Goal: Task Accomplishment & Management: Manage account settings

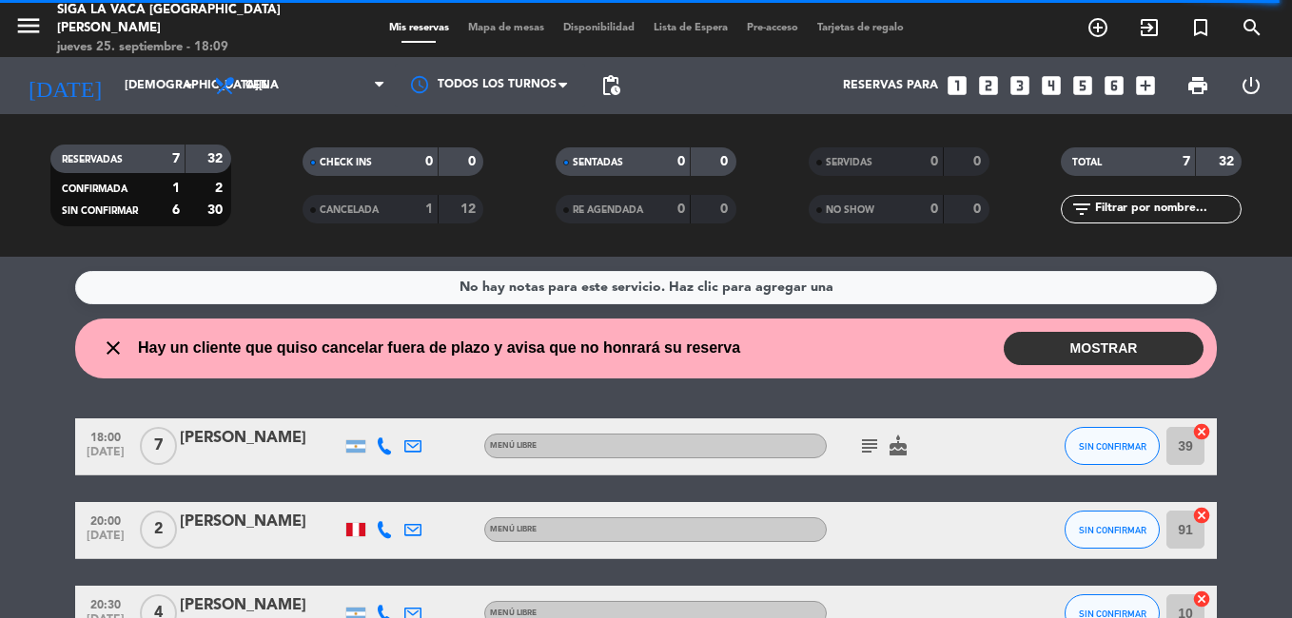
click at [860, 439] on icon "subject" at bounding box center [869, 446] width 23 height 23
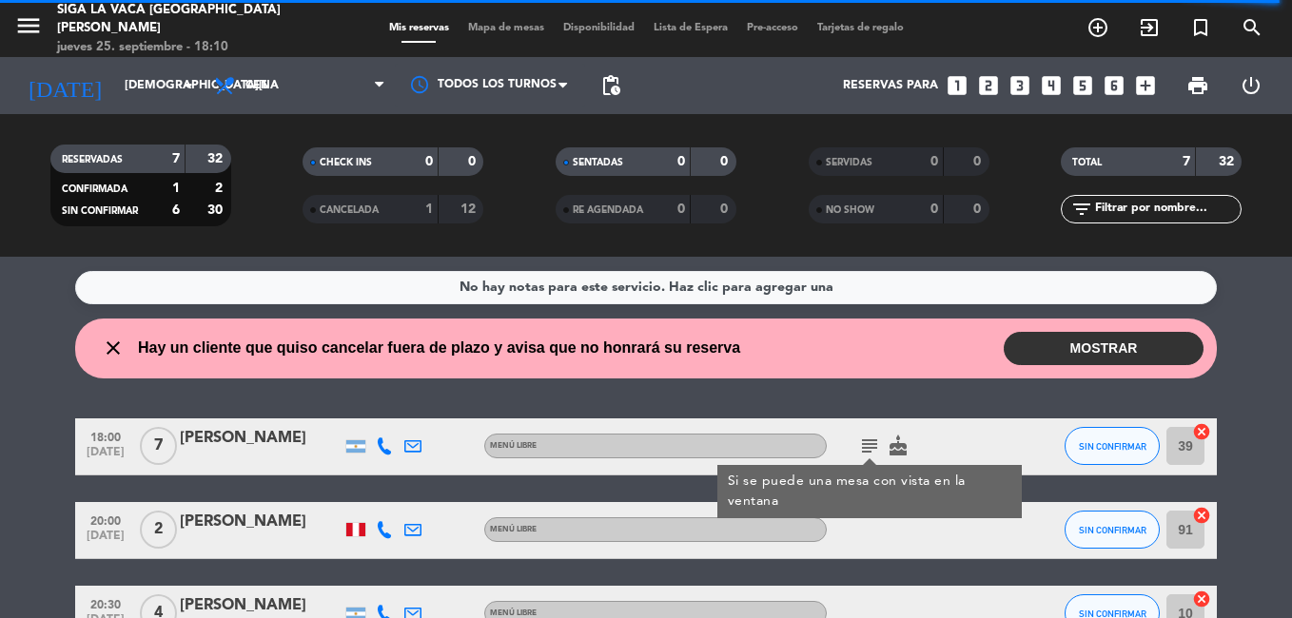
click at [0, 391] on html "close × Siga la vaca Puerto Madero × chrome_reader_mode Listado de Reservas acc…" at bounding box center [646, 309] width 1292 height 618
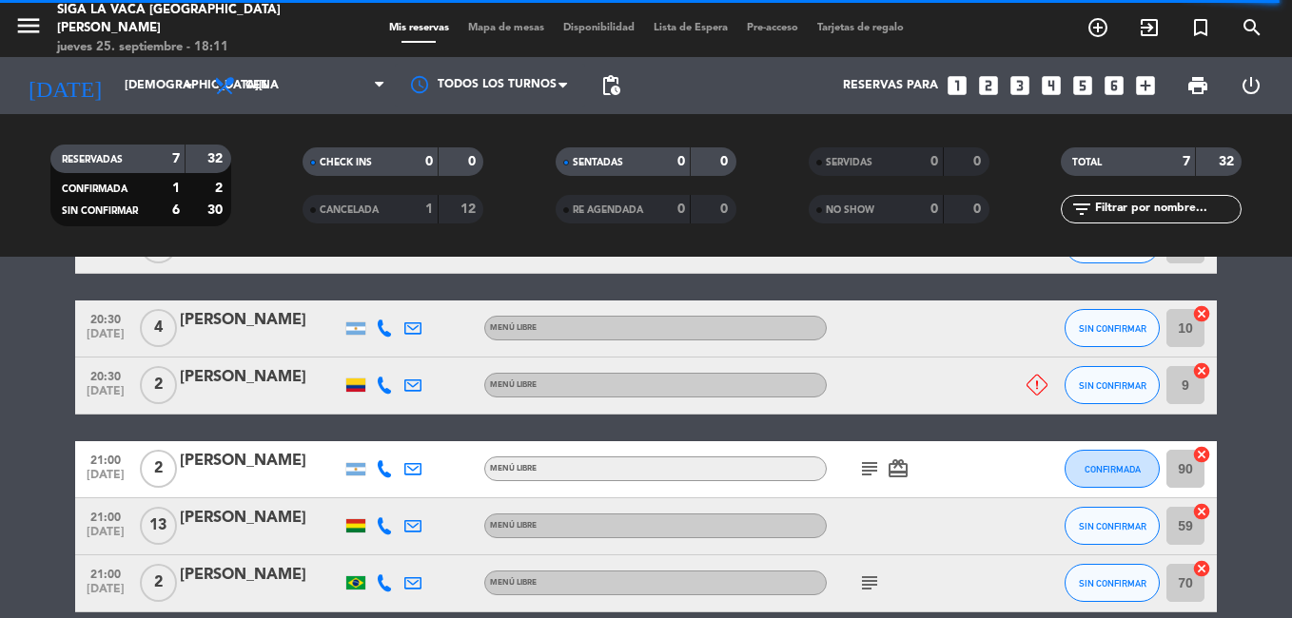
scroll to position [375, 0]
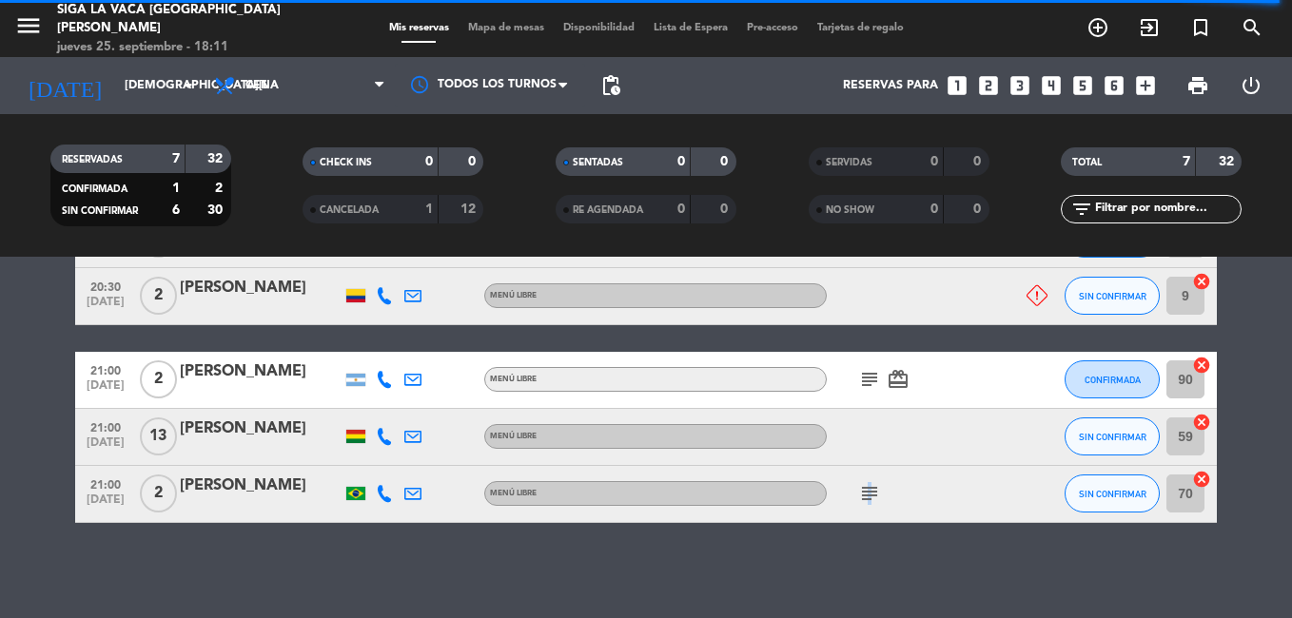
click at [866, 502] on icon "subject" at bounding box center [869, 493] width 23 height 23
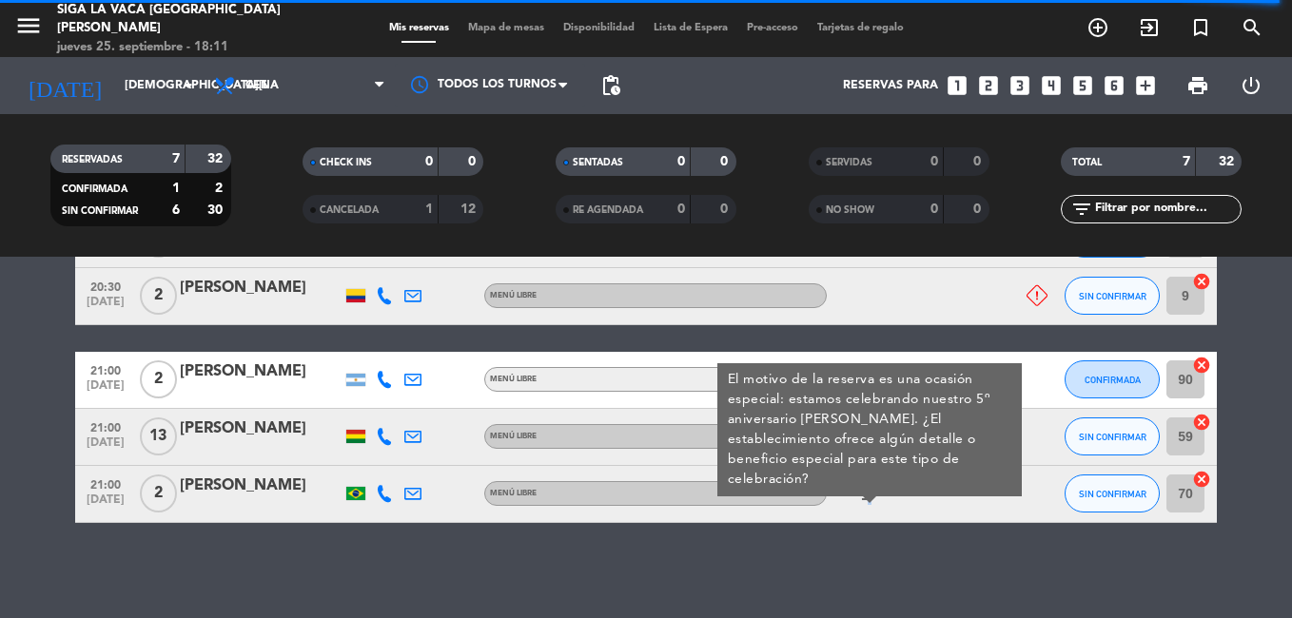
click at [866, 502] on icon "subject" at bounding box center [869, 493] width 23 height 23
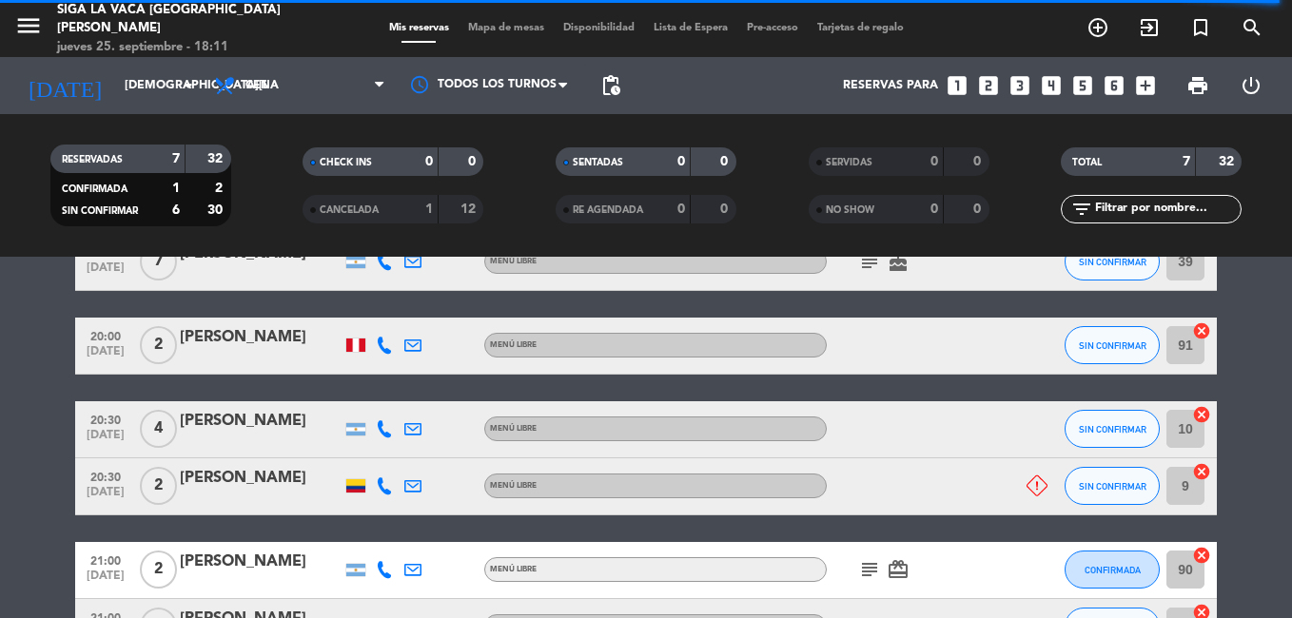
scroll to position [280, 0]
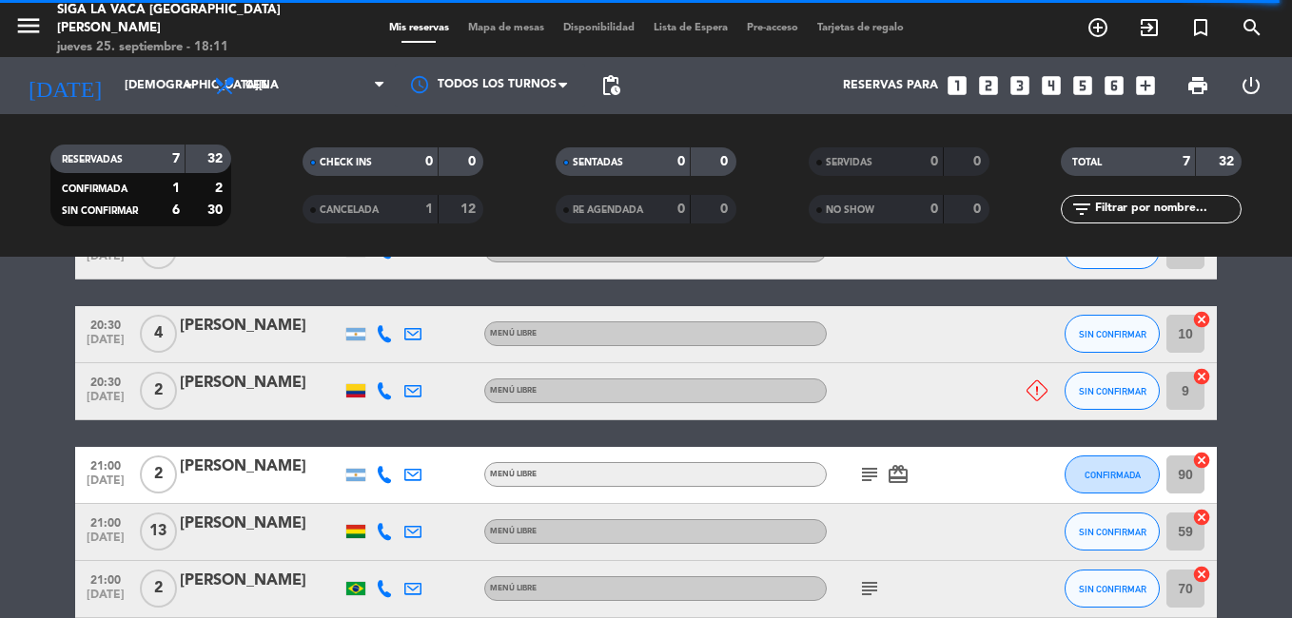
click at [863, 469] on icon "subject" at bounding box center [869, 474] width 23 height 23
click at [841, 433] on div "18:00 sep. 25 7 Laura Escudero Menú libre subject cake SIN CONFIRMAR 39 cancel …" at bounding box center [646, 379] width 1142 height 480
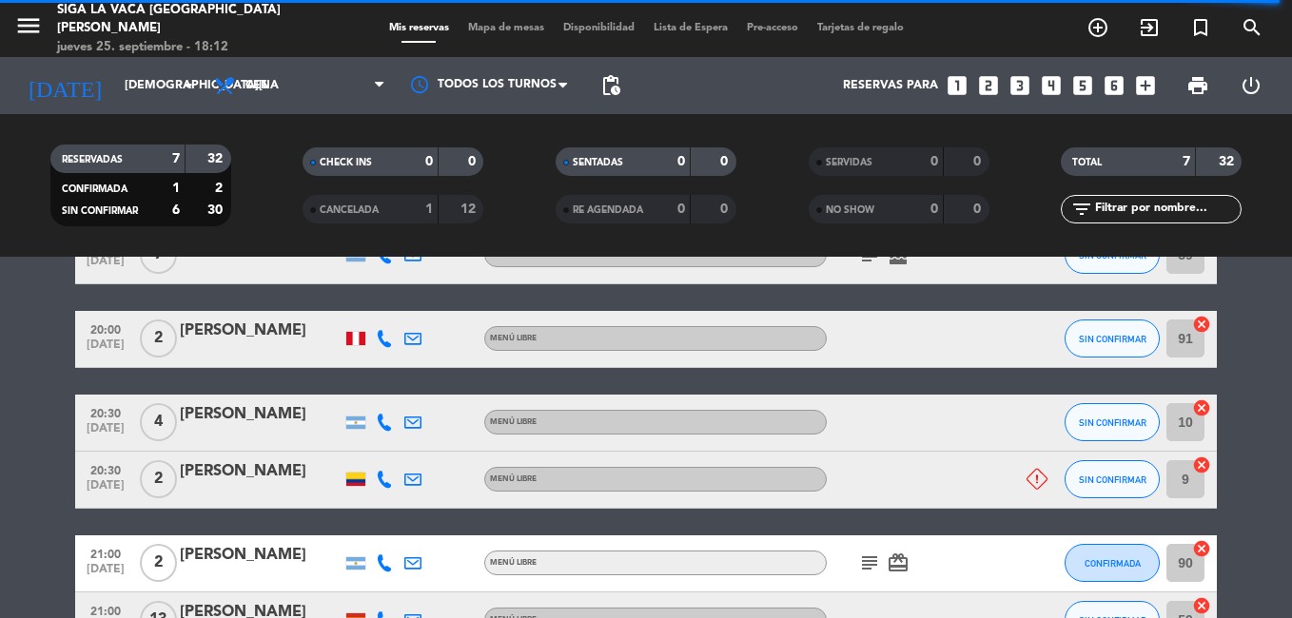
scroll to position [185, 0]
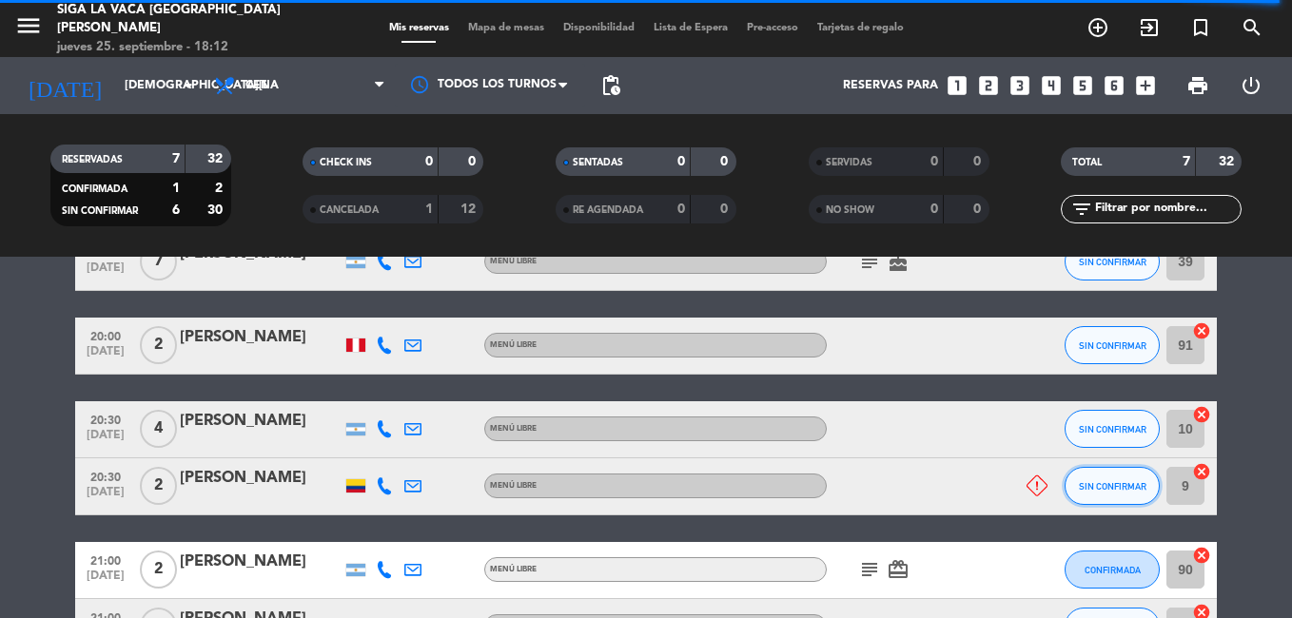
click at [1110, 486] on span "SIN CONFIRMAR" at bounding box center [1113, 486] width 68 height 10
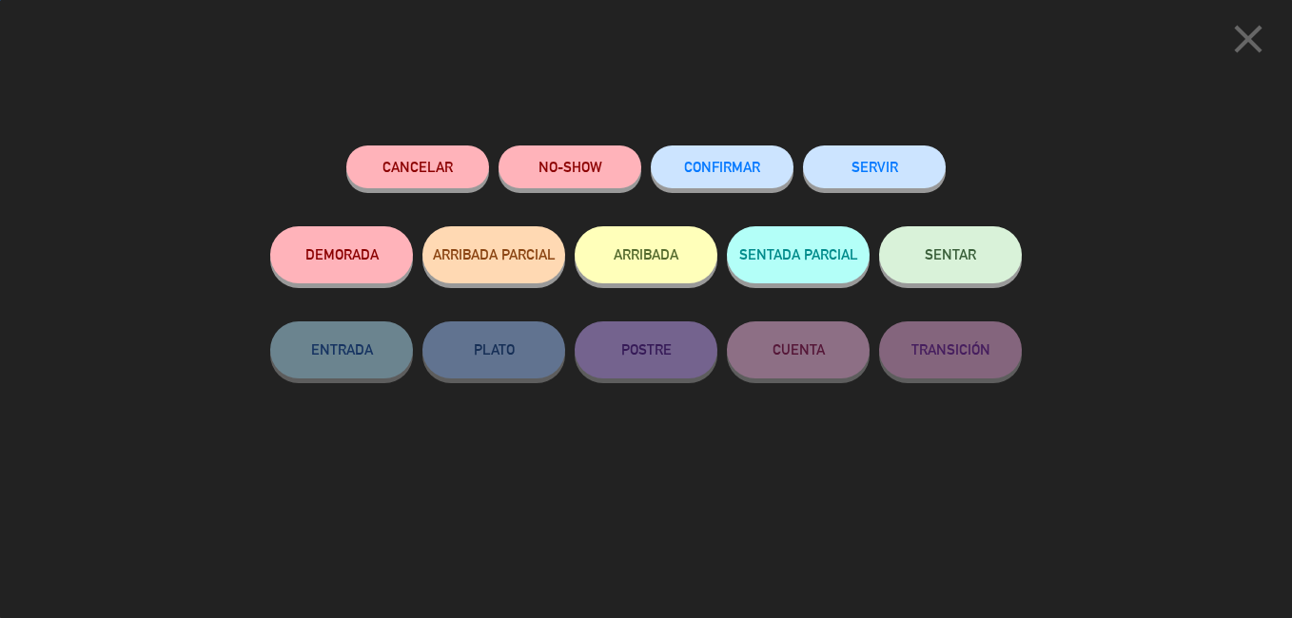
click at [535, 158] on button "NO-SHOW" at bounding box center [570, 167] width 143 height 43
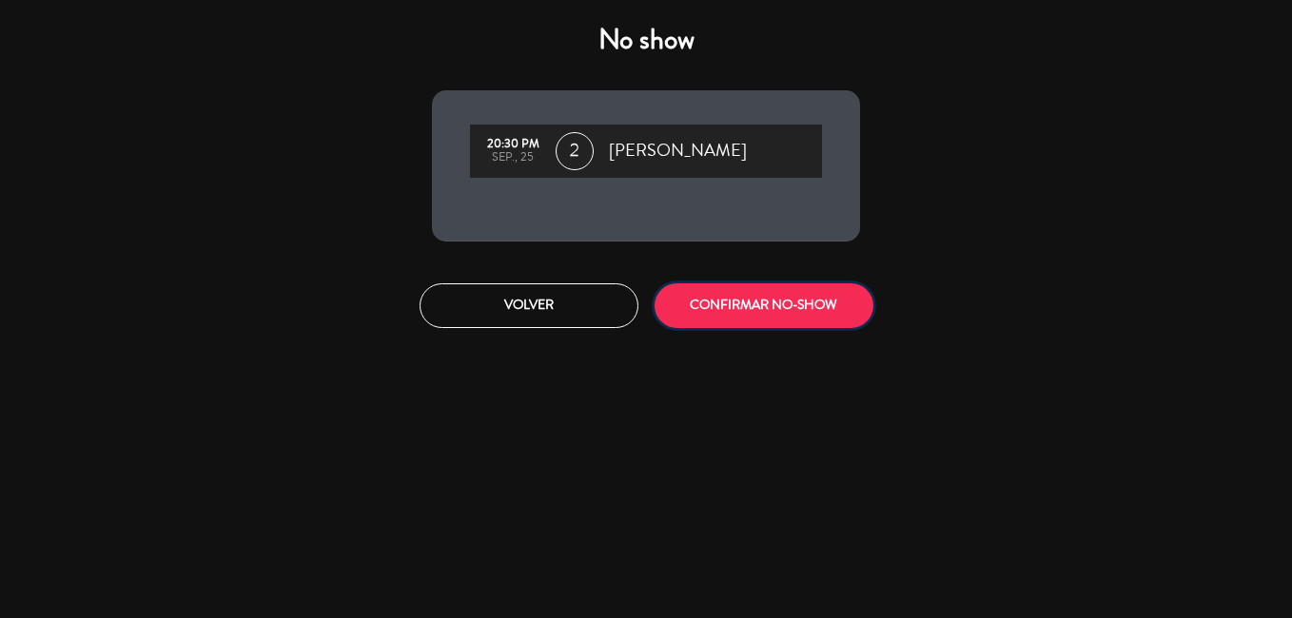
click at [815, 315] on button "CONFIRMAR NO-SHOW" at bounding box center [764, 306] width 219 height 45
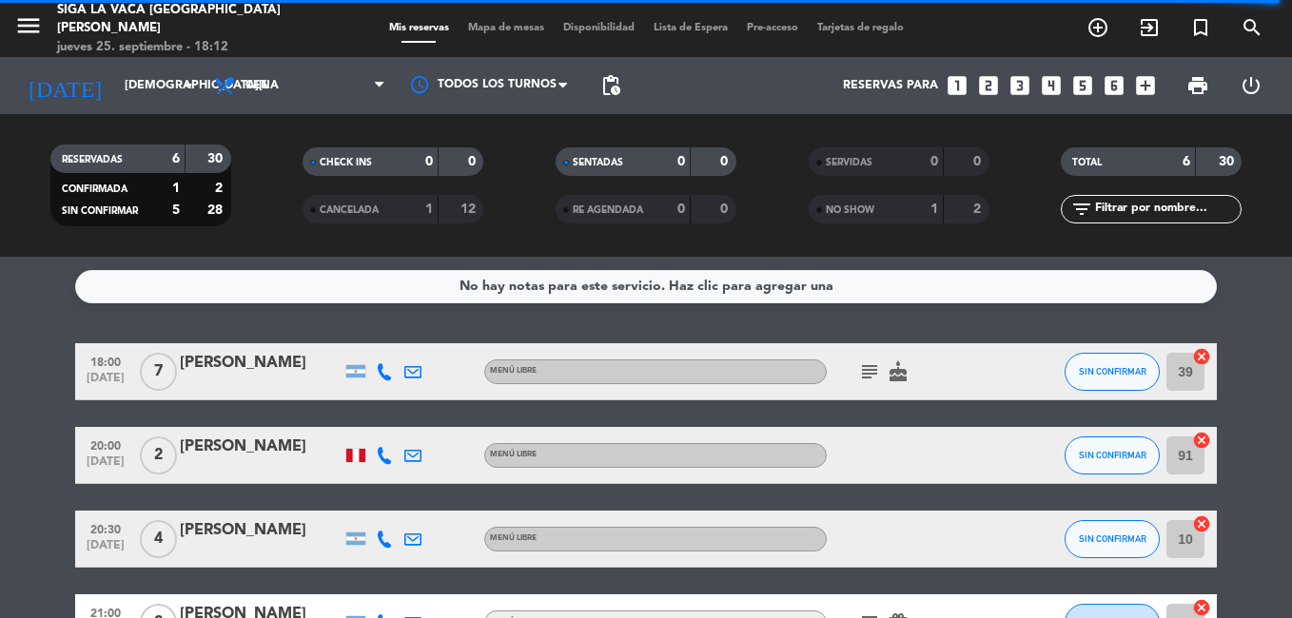
scroll to position [0, 0]
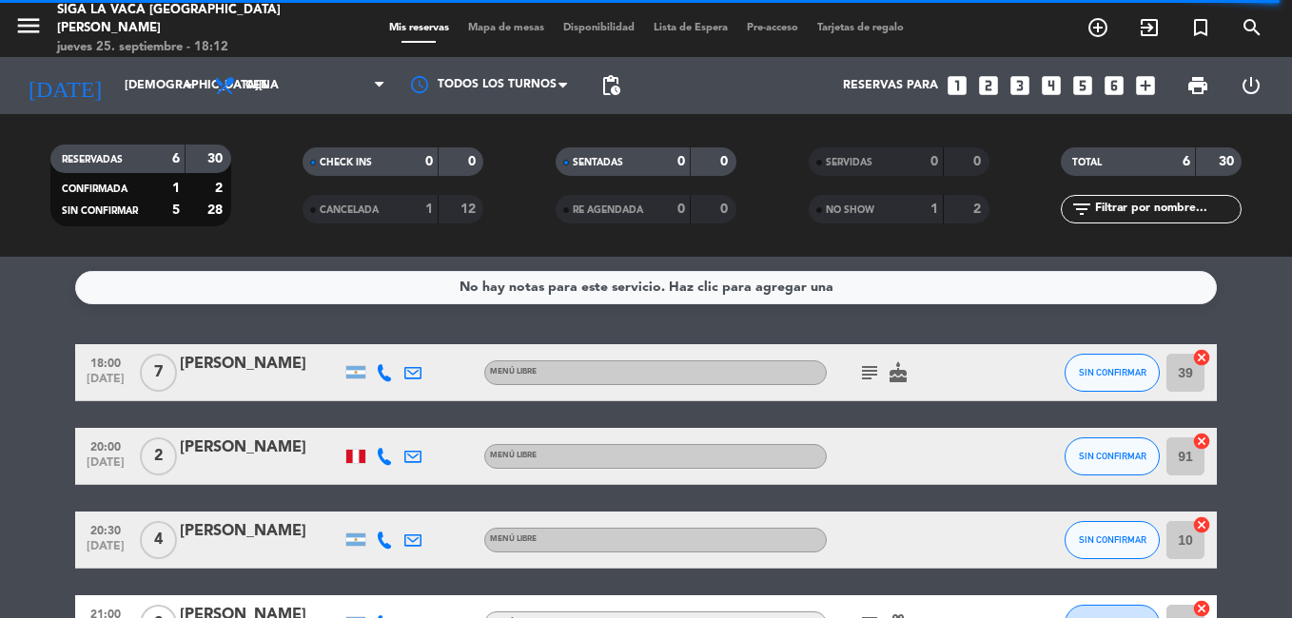
click at [0, 361] on html "close × Siga la vaca Puerto Madero × chrome_reader_mode Listado de Reservas acc…" at bounding box center [646, 309] width 1292 height 618
click at [873, 371] on icon "subject" at bounding box center [869, 373] width 23 height 23
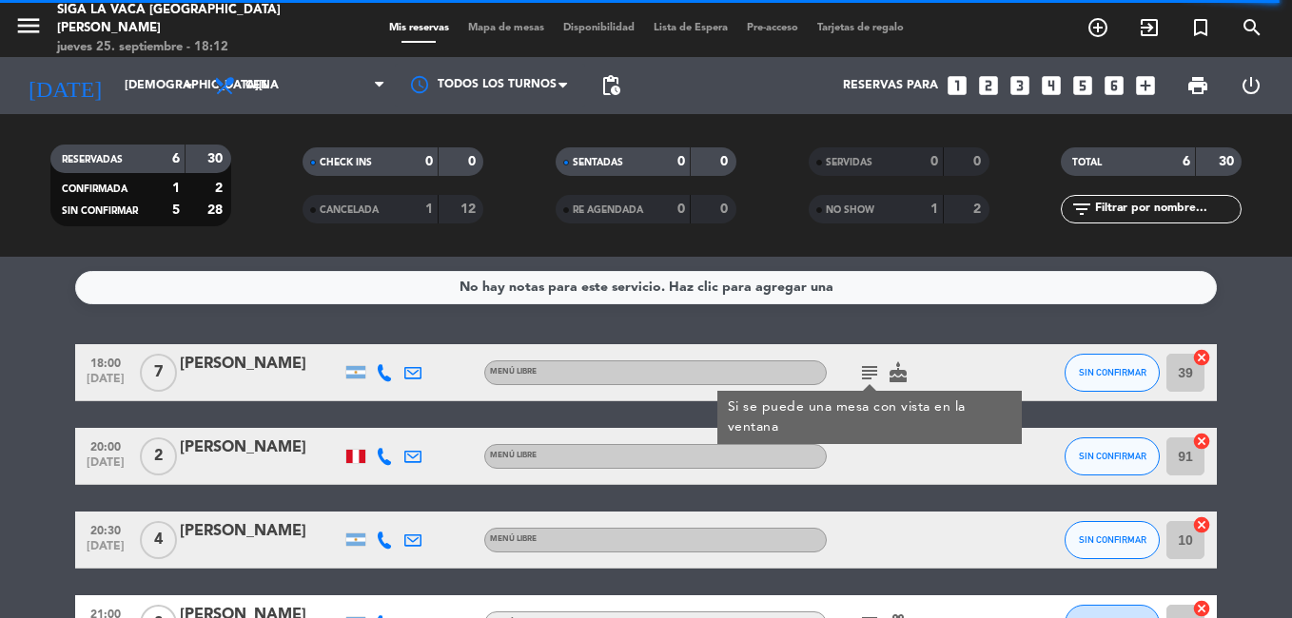
click at [867, 372] on icon "subject" at bounding box center [869, 373] width 23 height 23
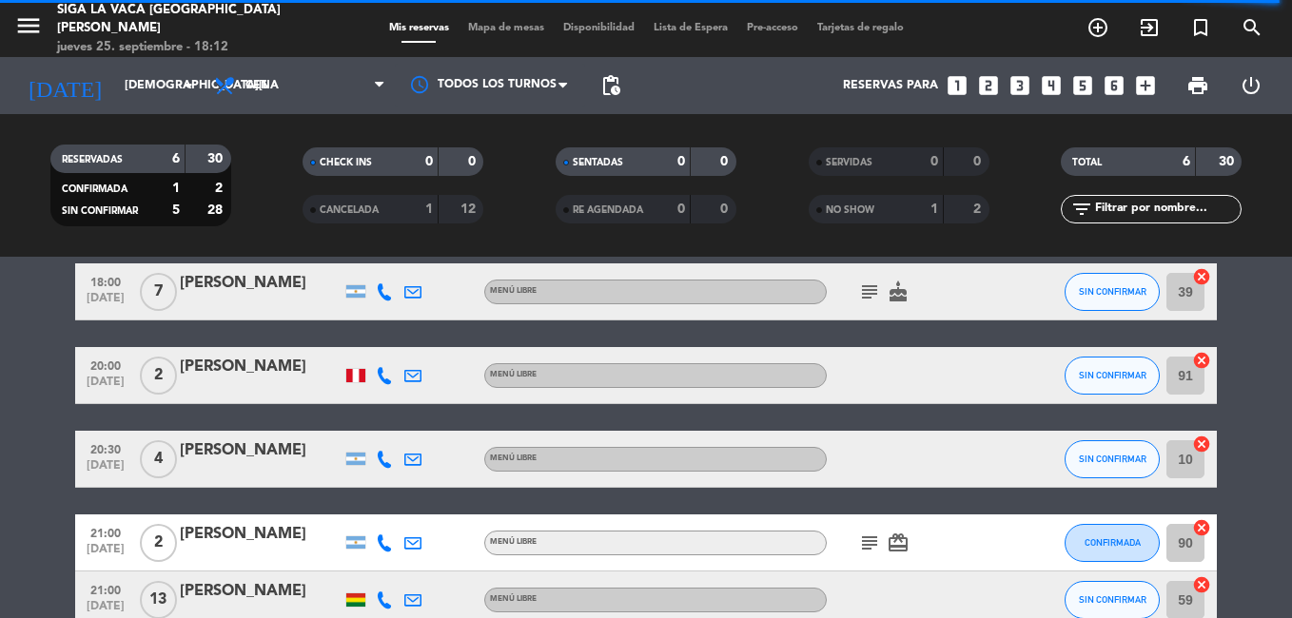
scroll to position [190, 0]
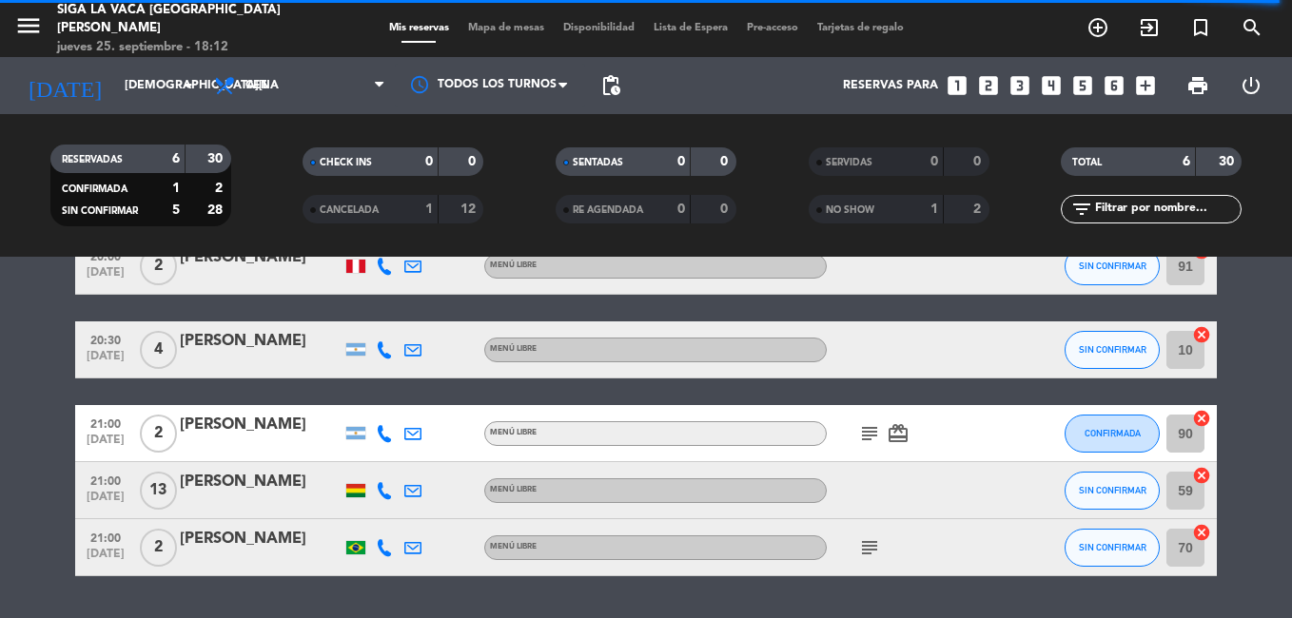
drag, startPoint x: 851, startPoint y: 412, endPoint x: 876, endPoint y: 473, distance: 66.1
click at [876, 472] on div "18:00 sep. 25 7 Laura Escudero Menú libre subject cake SIN CONFIRMAR 39 cancel …" at bounding box center [646, 365] width 1142 height 422
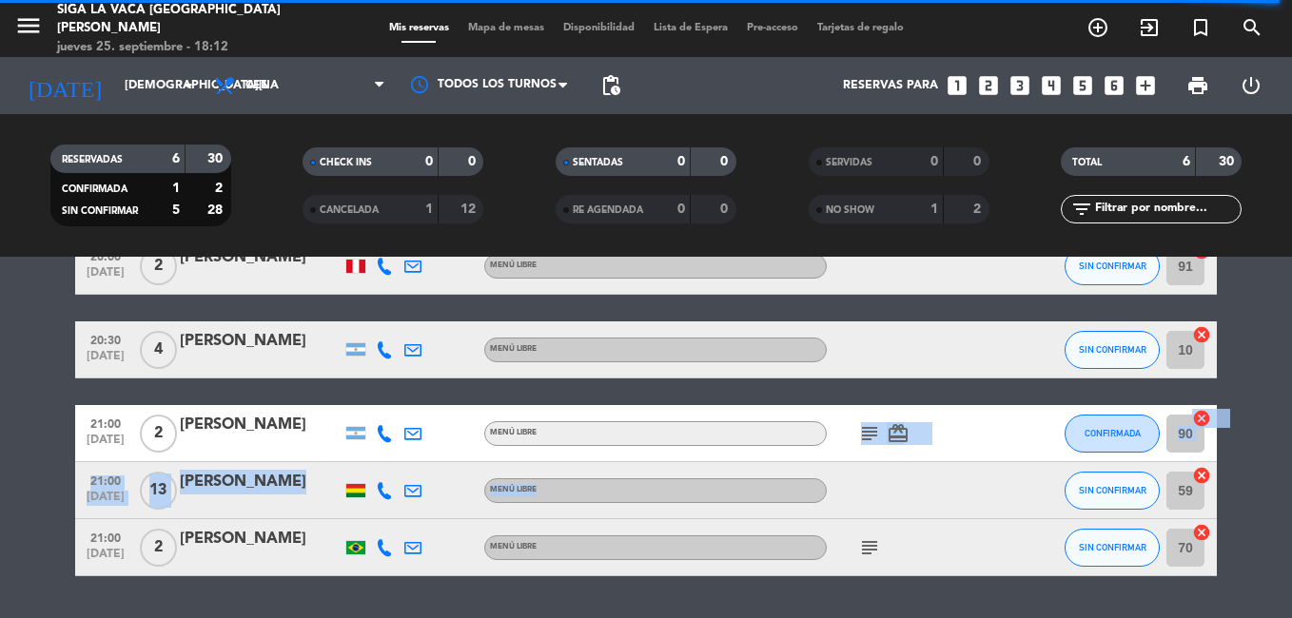
click at [871, 428] on icon "subject" at bounding box center [869, 433] width 23 height 23
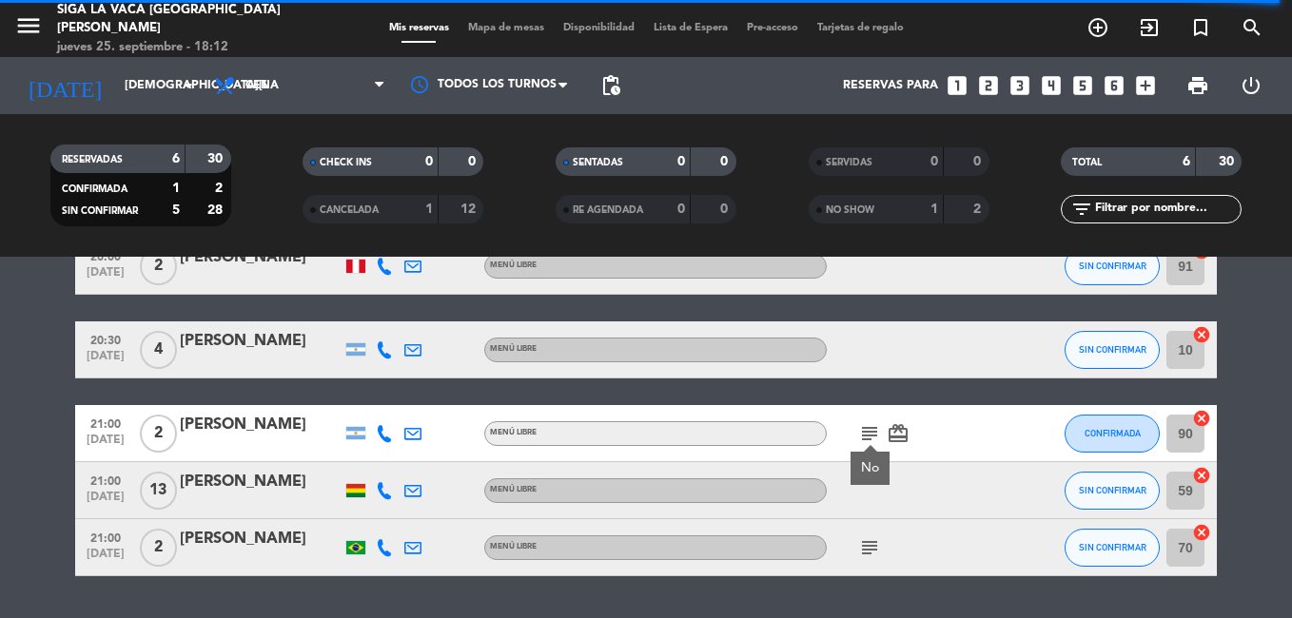
click at [871, 428] on icon "subject" at bounding box center [869, 433] width 23 height 23
click at [877, 554] on icon "subject" at bounding box center [869, 548] width 23 height 23
